Goal: Transaction & Acquisition: Download file/media

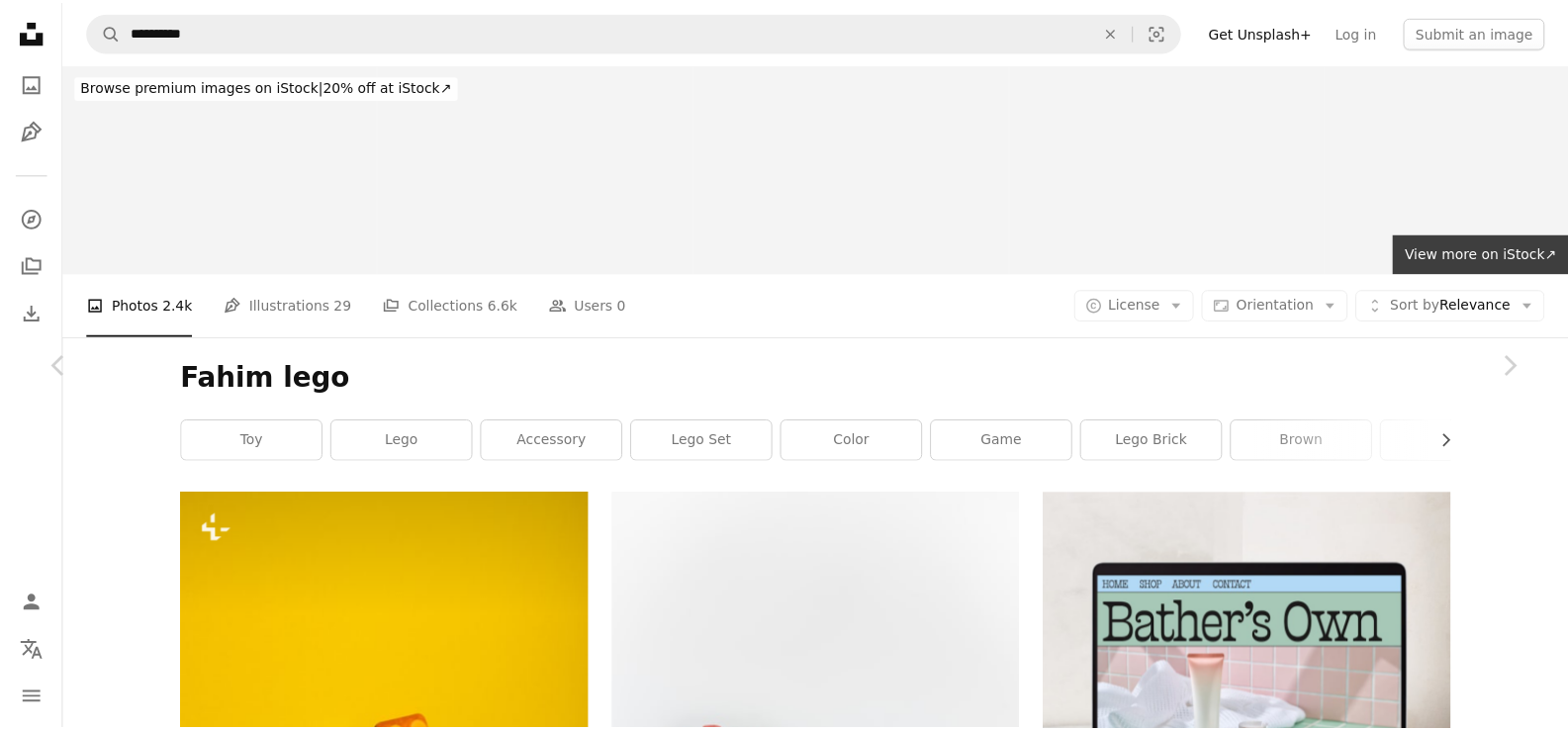
scroll to position [27694, 0]
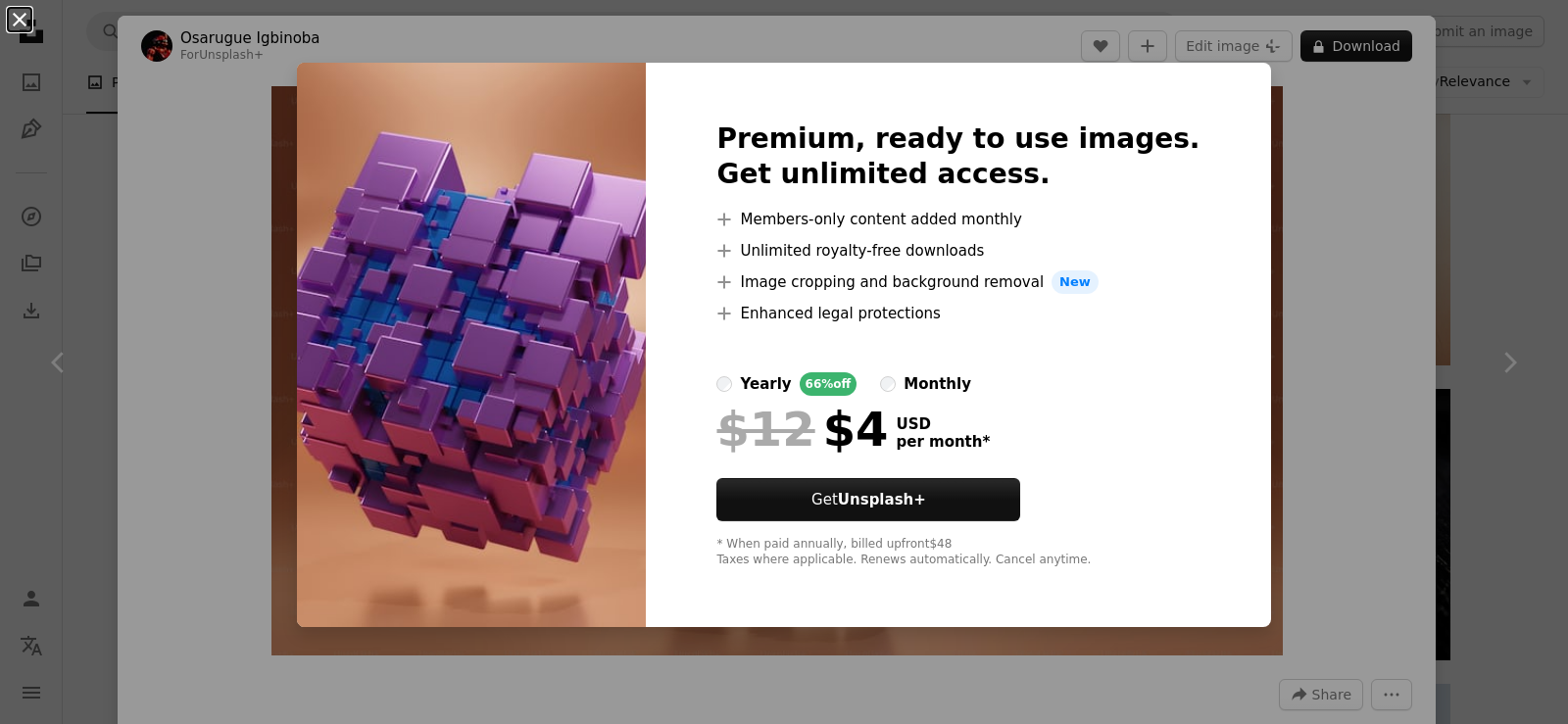
click at [14, 27] on button "An X shape" at bounding box center [20, 20] width 24 height 24
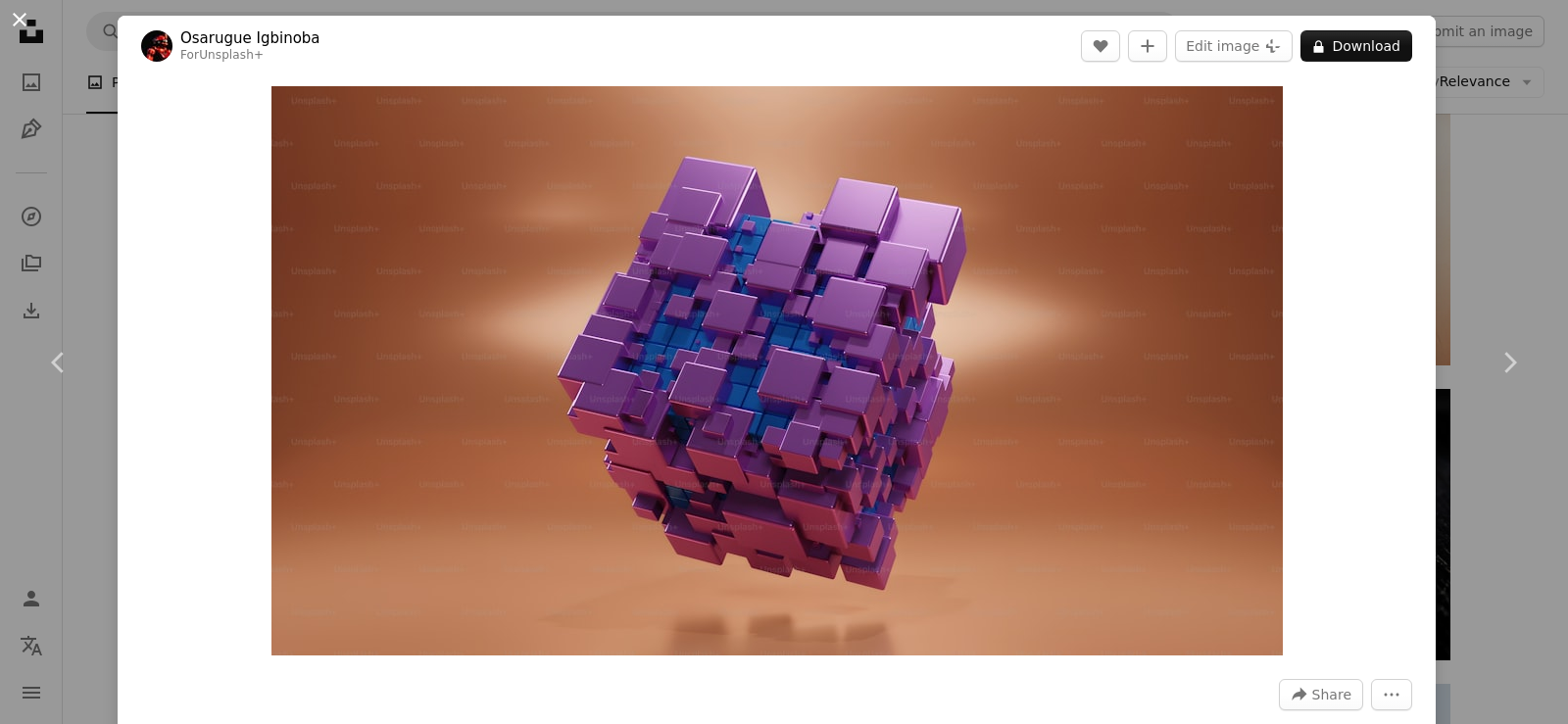
click at [14, 21] on button "An X shape" at bounding box center [20, 20] width 24 height 24
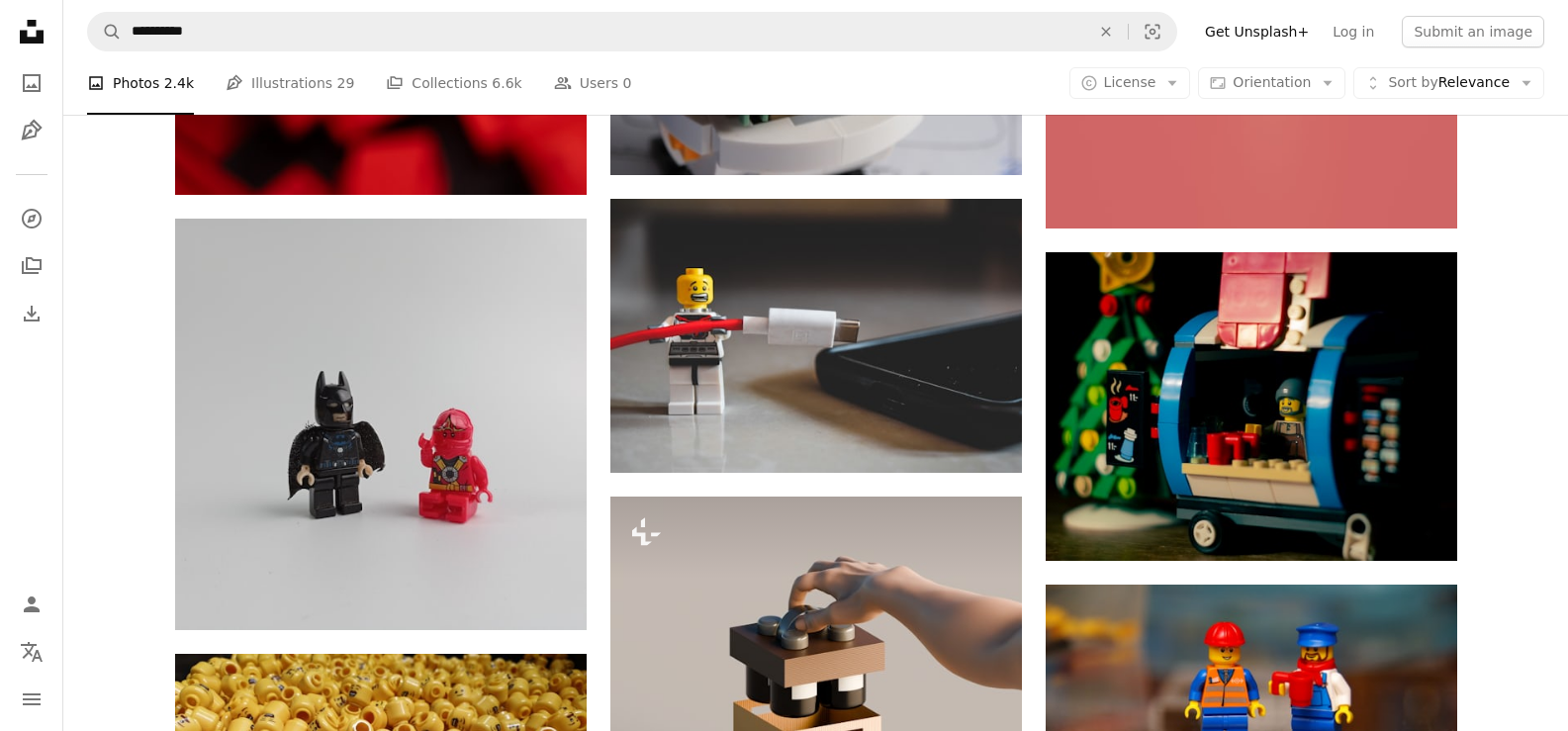
scroll to position [31320, 0]
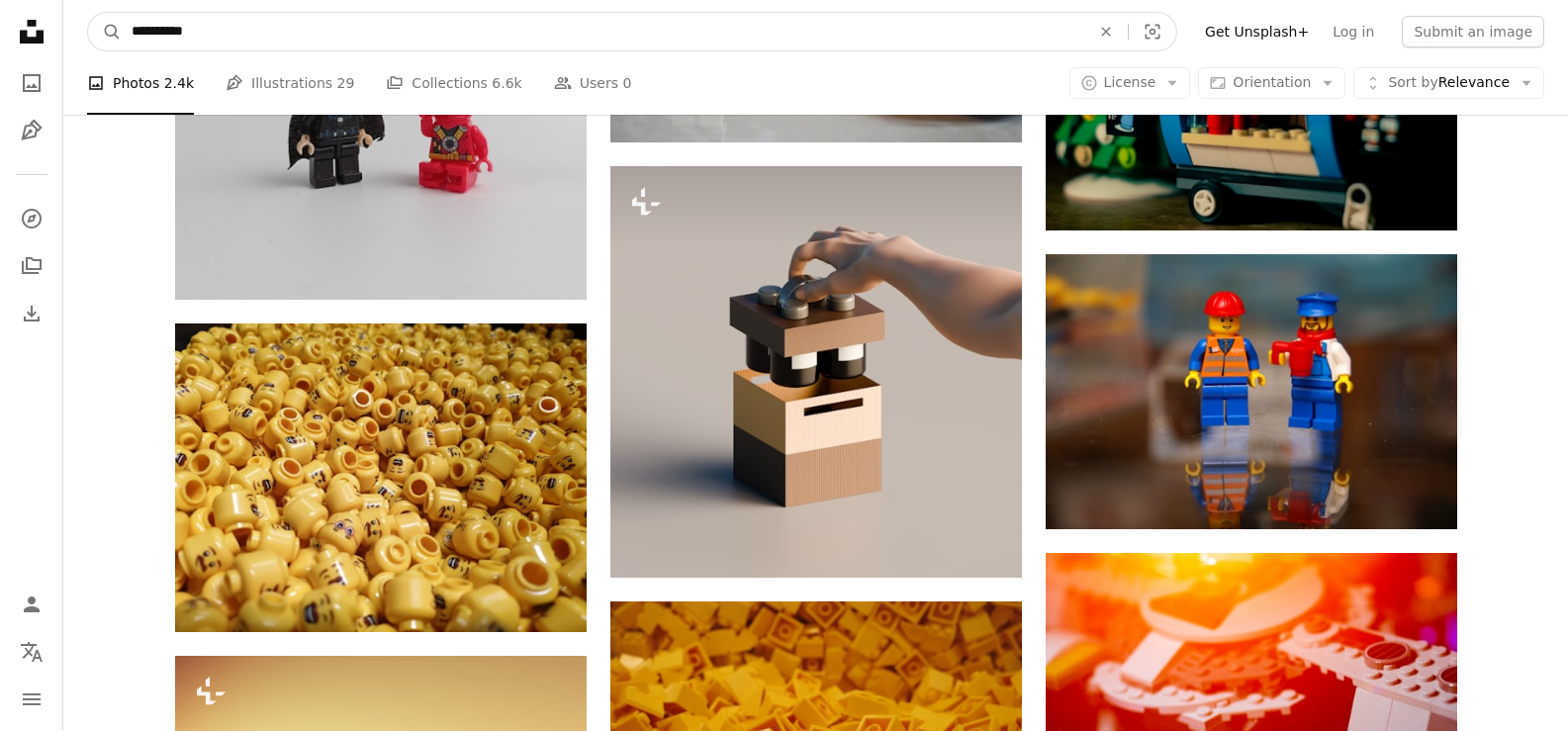
drag, startPoint x: 309, startPoint y: 40, endPoint x: 0, endPoint y: 38, distance: 309.0
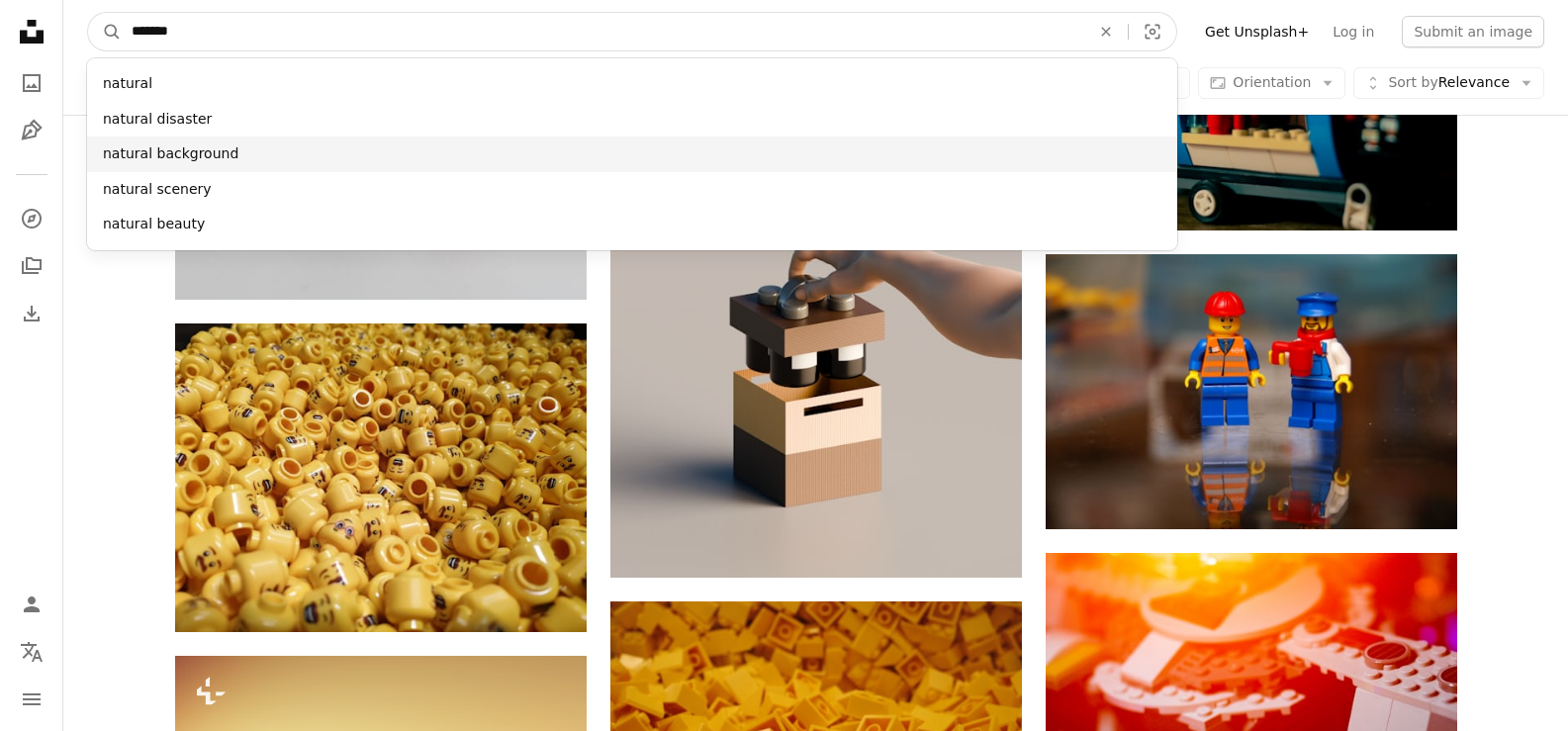
type input "*******"
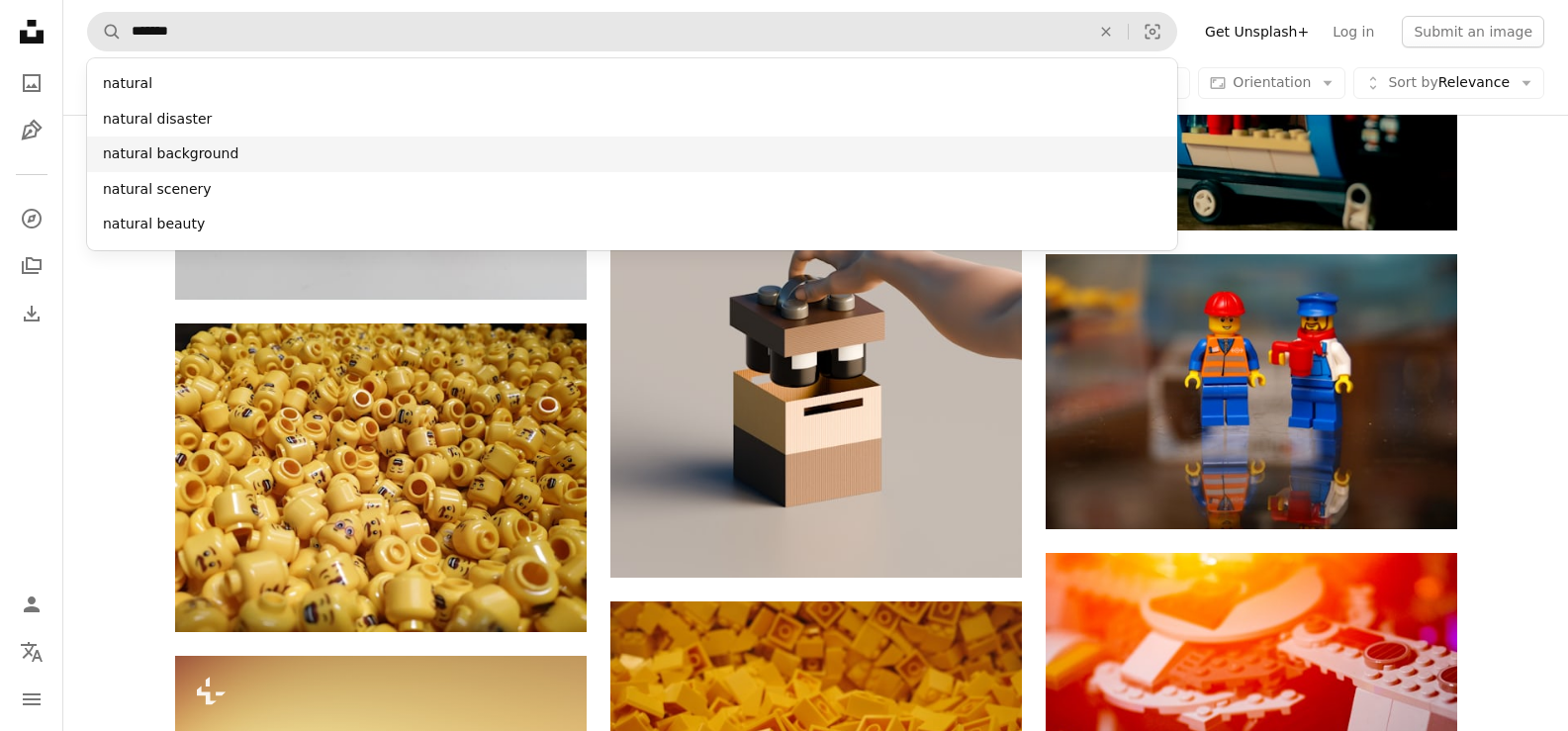
click at [179, 164] on div "natural background" at bounding box center [632, 155] width 1090 height 36
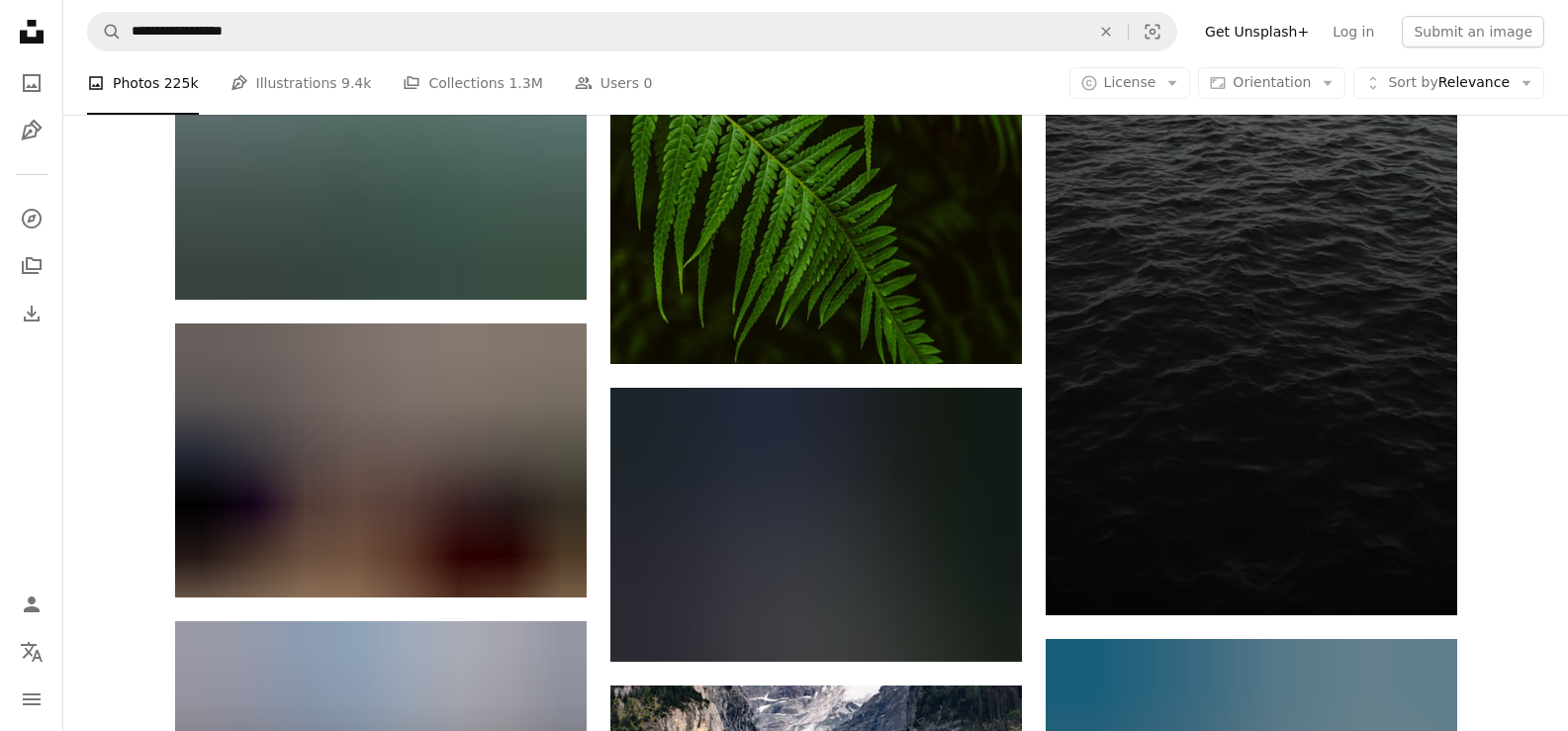
scroll to position [29672, 0]
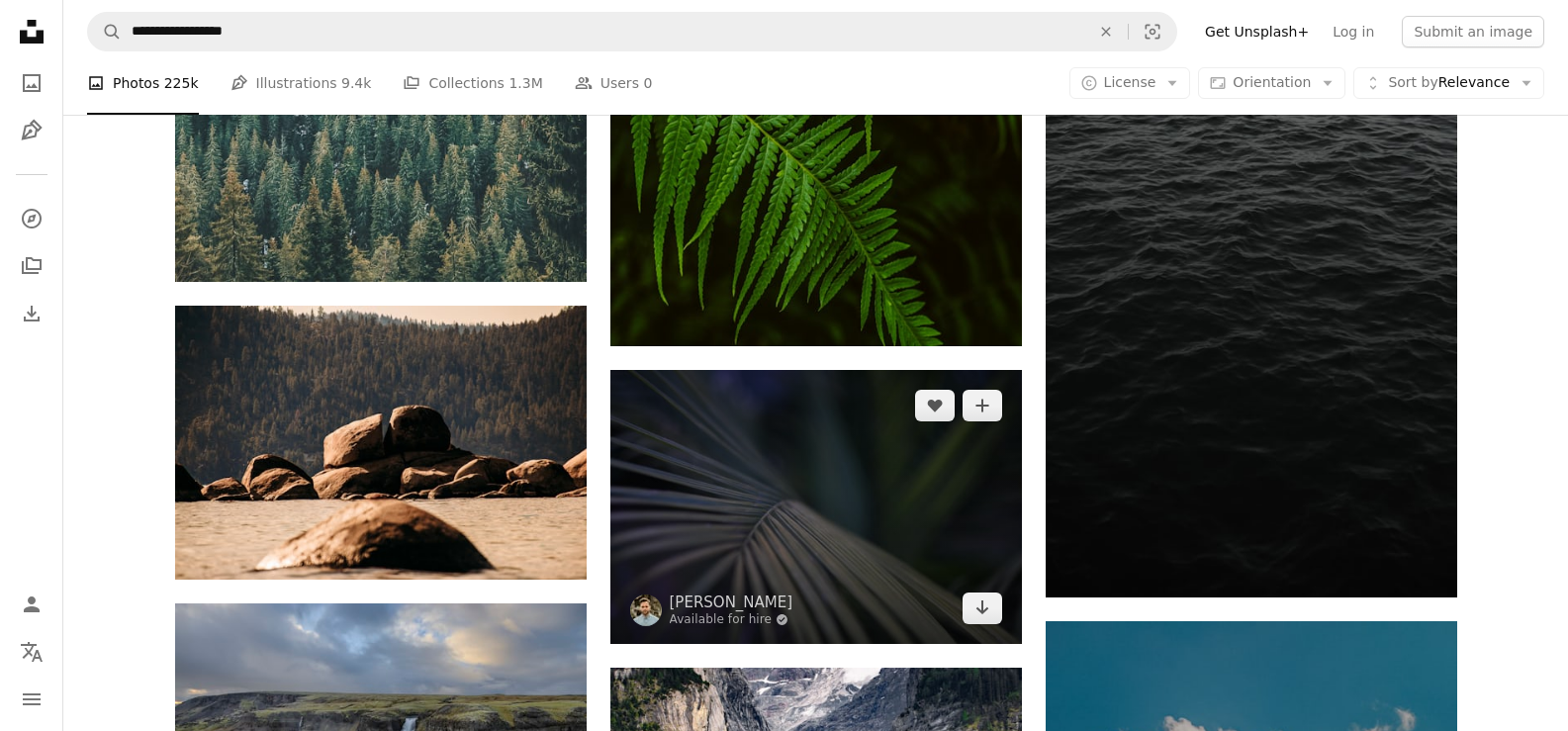
click at [759, 543] on img at bounding box center [815, 506] width 411 height 274
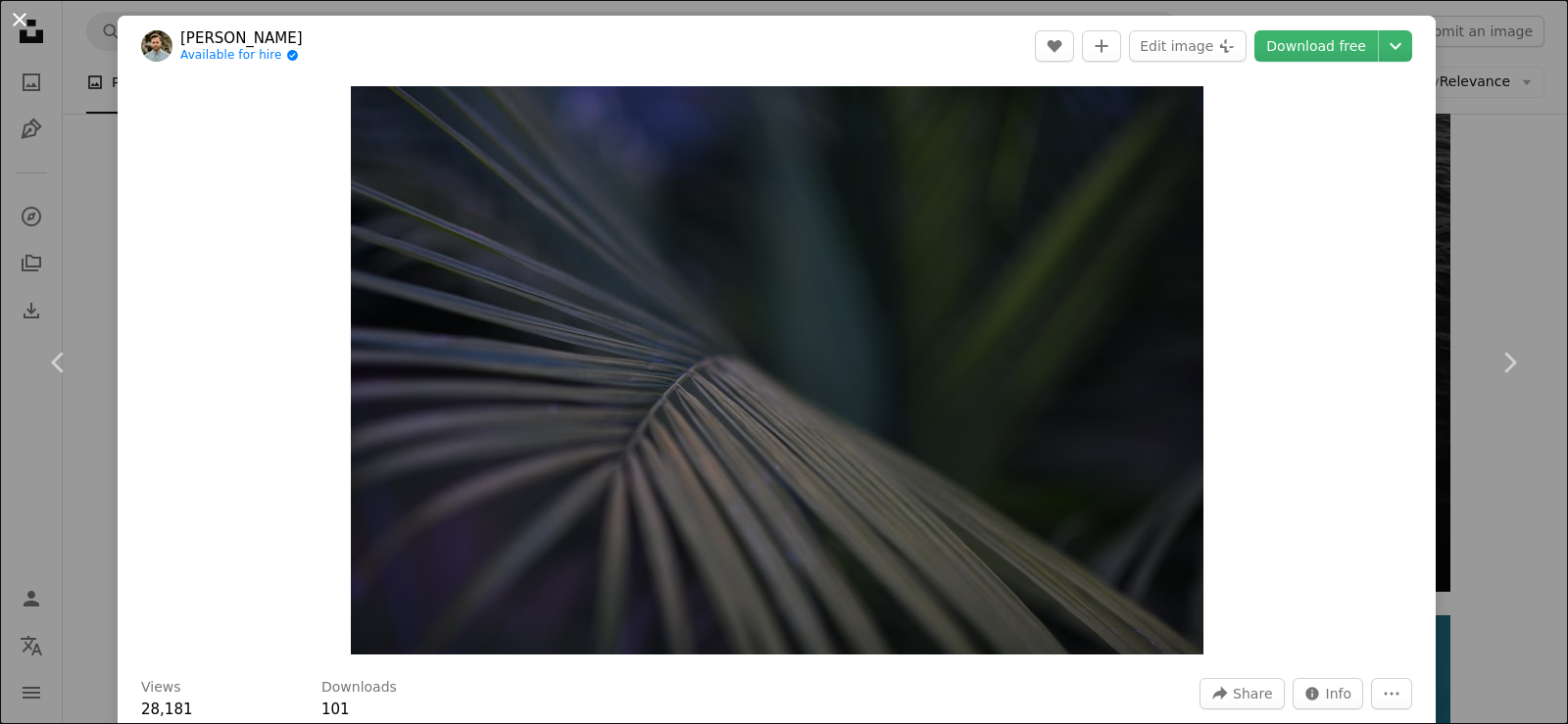
click at [21, 24] on button "An X shape" at bounding box center [20, 20] width 24 height 24
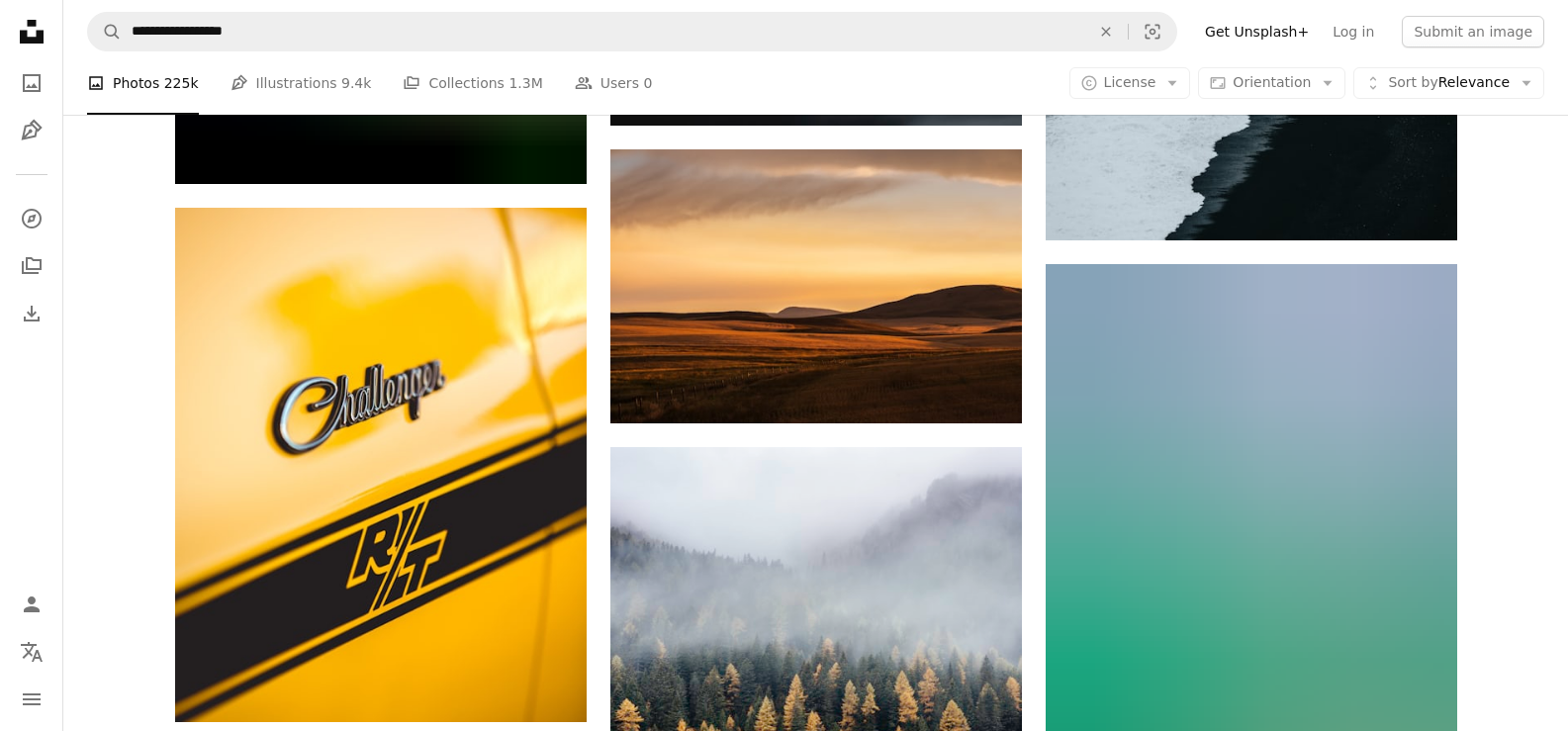
scroll to position [34617, 0]
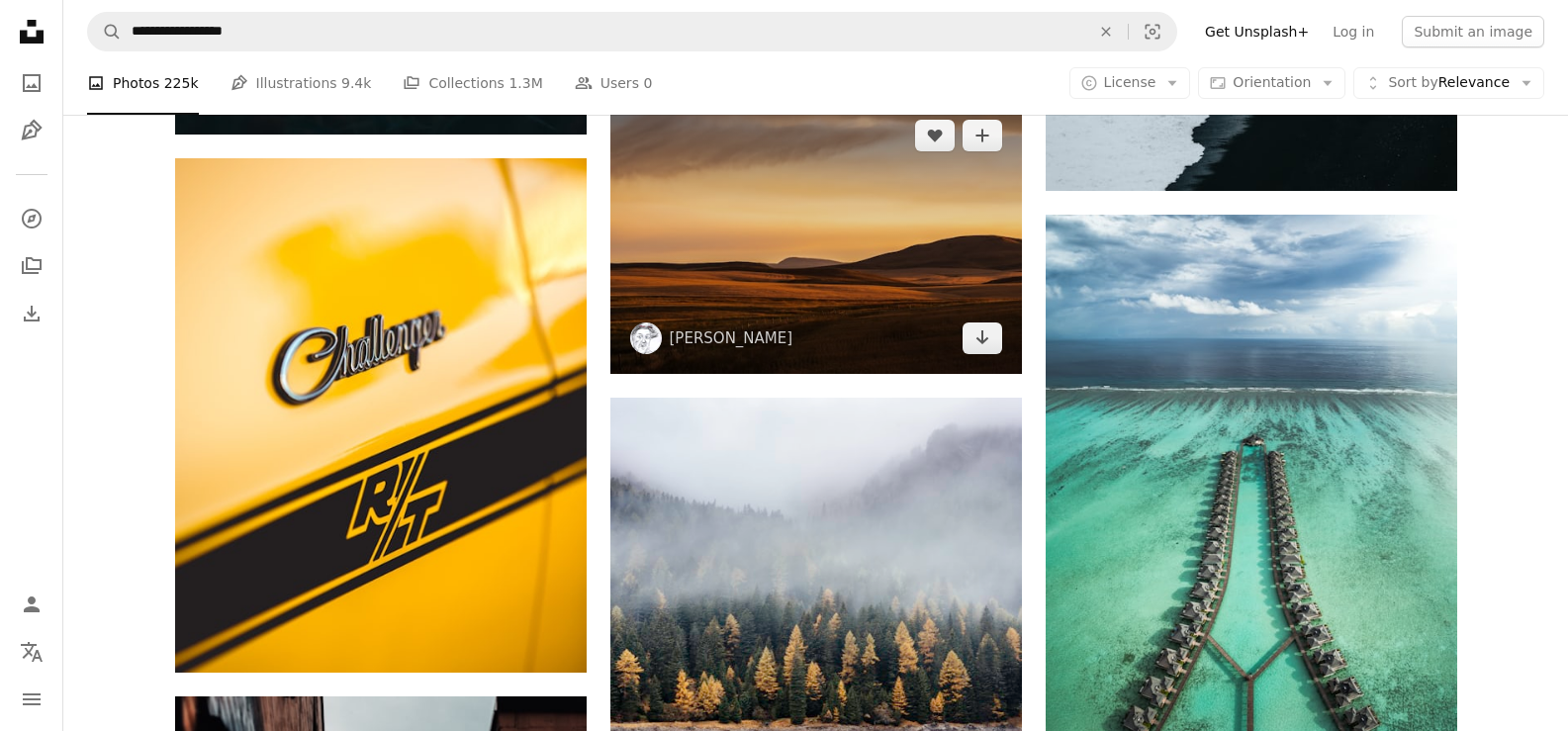
click at [767, 287] on img at bounding box center [815, 237] width 411 height 274
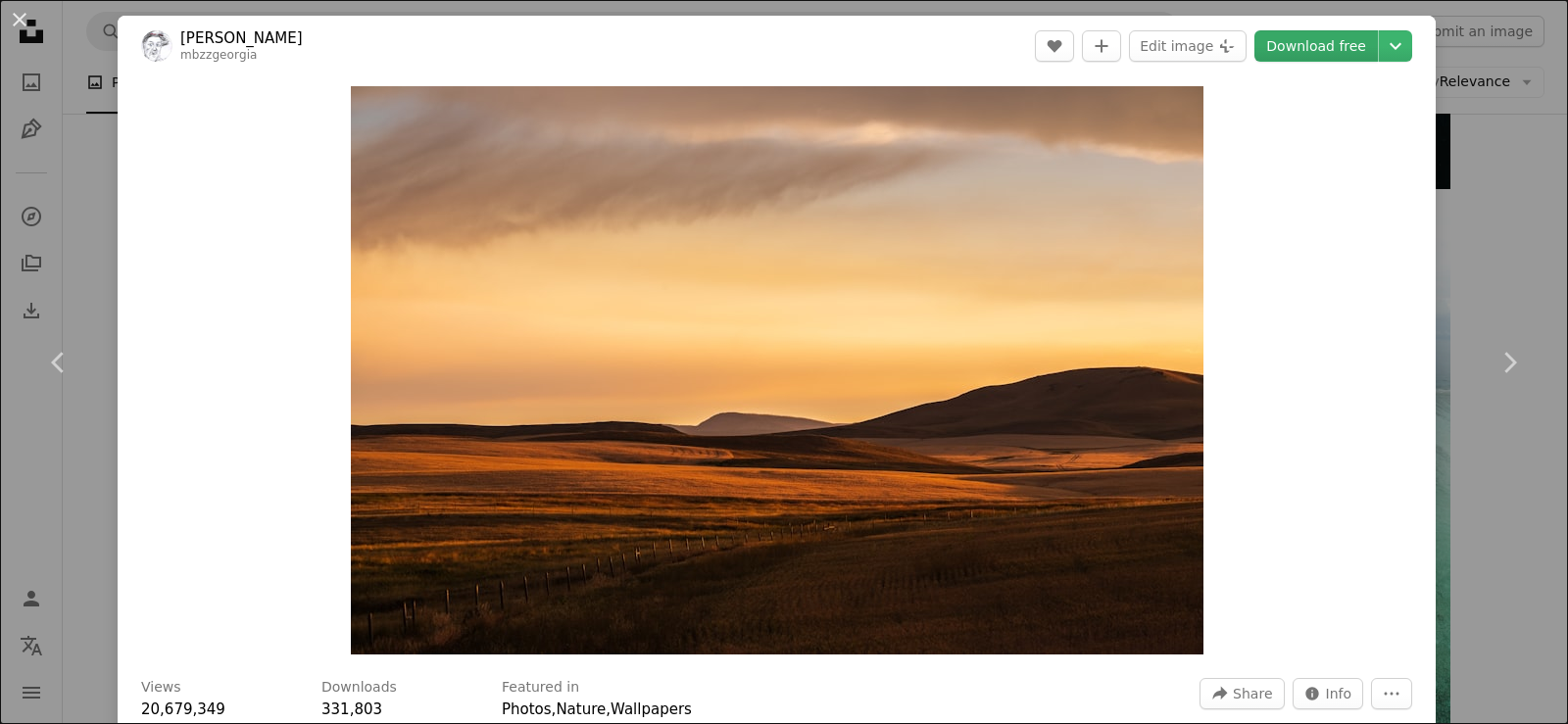
click at [1284, 48] on link "Download free" at bounding box center [1316, 46] width 124 height 31
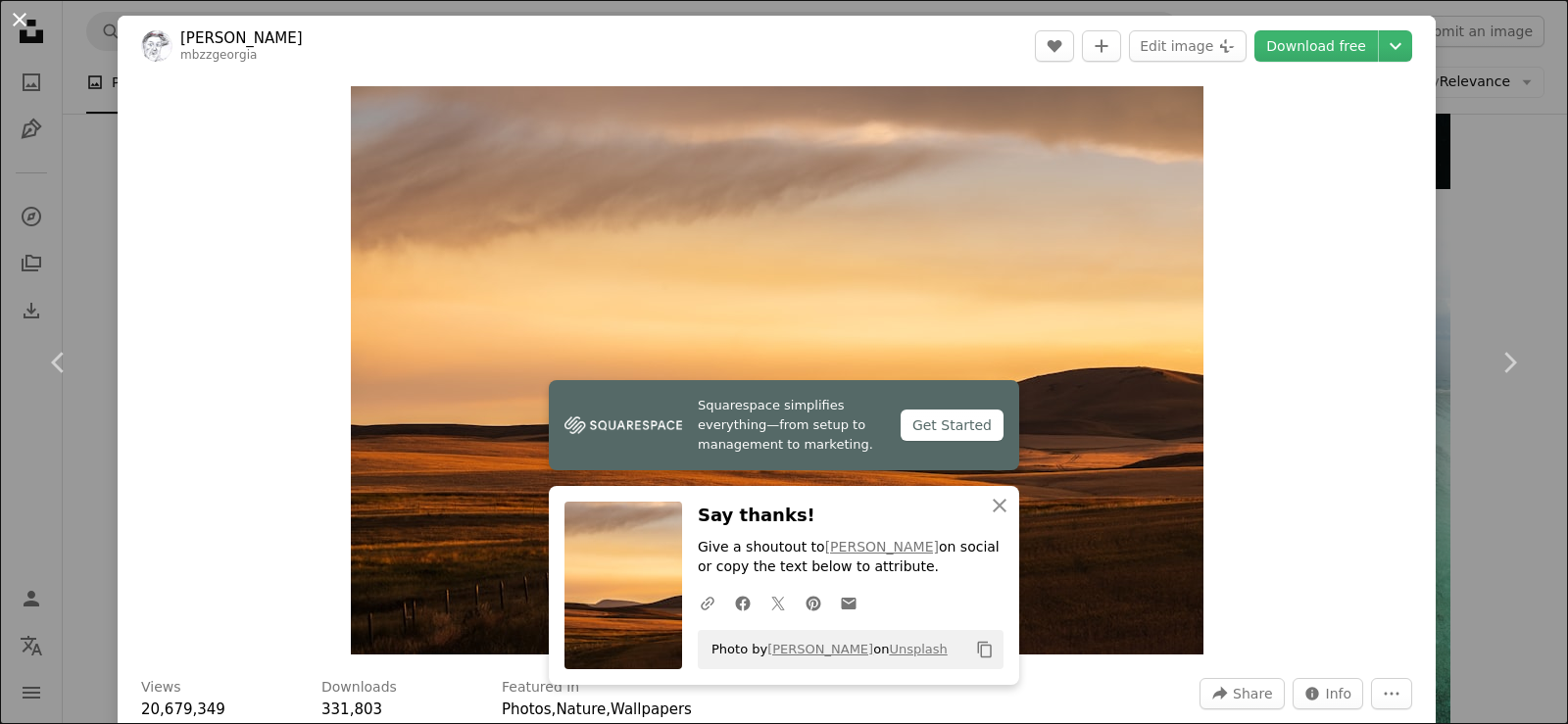
click at [20, 27] on button "An X shape" at bounding box center [20, 20] width 24 height 24
